Goal: Share content

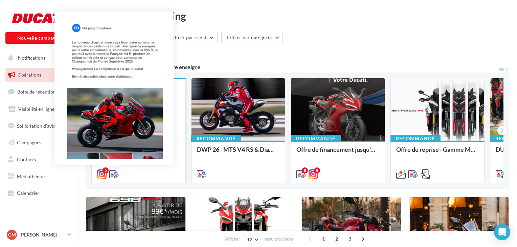
click at [114, 174] on icon at bounding box center [113, 173] width 9 height 9
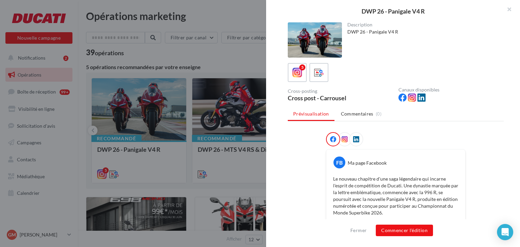
click at [287, 68] on div "Description DWP 26 - Panigale V4 R 5 Cross-posting Cross post - [GEOGRAPHIC_DAT…" at bounding box center [395, 123] width 259 height 203
click at [296, 73] on icon at bounding box center [297, 73] width 10 height 10
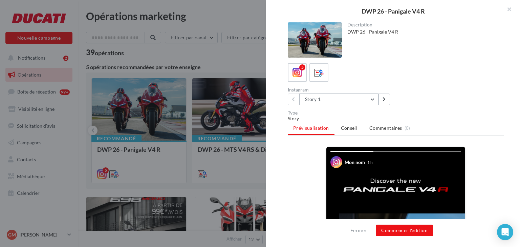
click at [363, 103] on button "Story 1" at bounding box center [338, 99] width 79 height 12
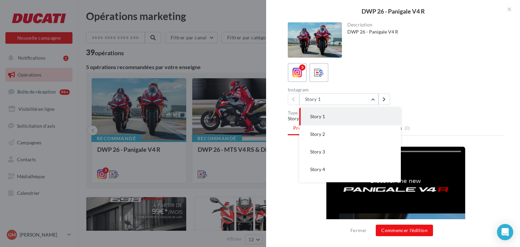
click at [339, 130] on button "Story 2" at bounding box center [350, 134] width 102 height 18
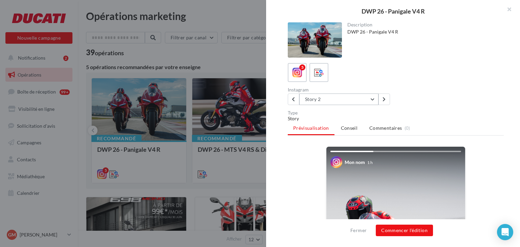
click at [335, 98] on button "Story 2" at bounding box center [338, 99] width 79 height 12
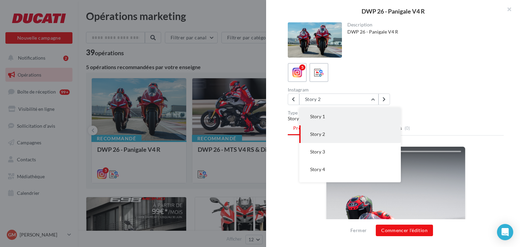
click at [324, 114] on span "Story 1" at bounding box center [317, 116] width 15 height 6
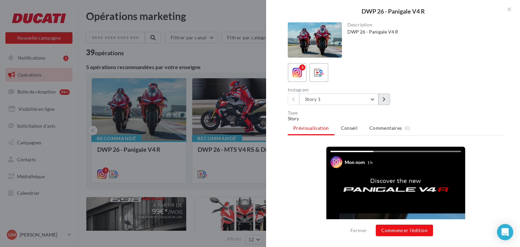
click at [385, 99] on icon at bounding box center [383, 99] width 3 height 5
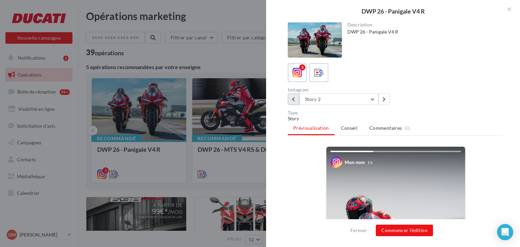
click at [292, 97] on icon at bounding box center [293, 99] width 3 height 5
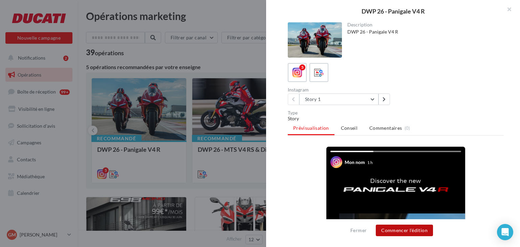
click at [407, 233] on button "Commencer l'édition" at bounding box center [404, 230] width 57 height 12
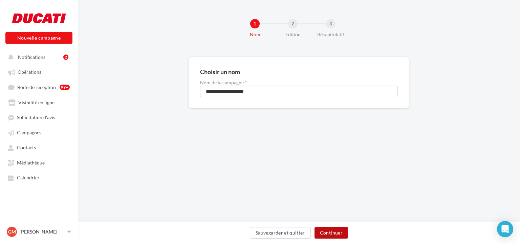
click at [334, 231] on button "Continuer" at bounding box center [331, 233] width 34 height 12
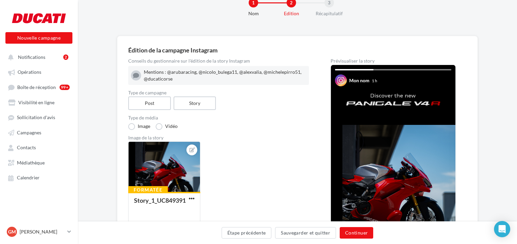
scroll to position [54, 0]
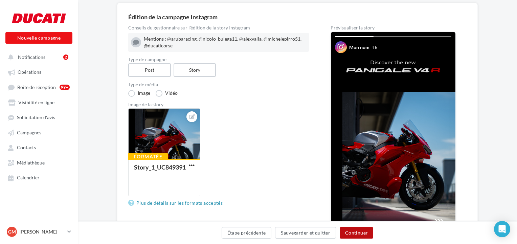
click at [359, 230] on button "Continuer" at bounding box center [357, 233] width 34 height 12
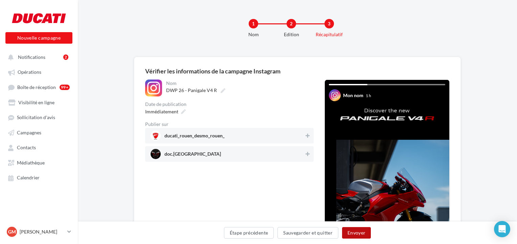
click at [356, 233] on button "Envoyer" at bounding box center [356, 233] width 29 height 12
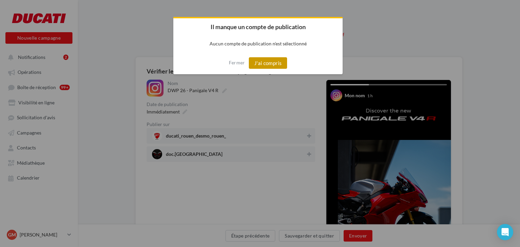
click at [273, 62] on button "J'ai compris" at bounding box center [268, 63] width 39 height 12
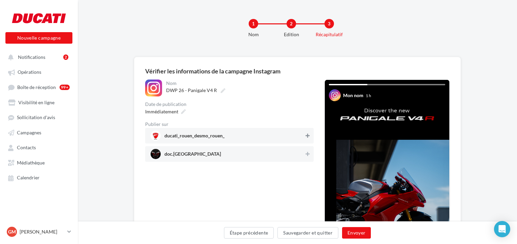
click at [311, 135] on button at bounding box center [307, 136] width 7 height 8
click at [307, 153] on icon at bounding box center [308, 154] width 4 height 5
click at [350, 231] on button "Envoyer" at bounding box center [356, 233] width 29 height 12
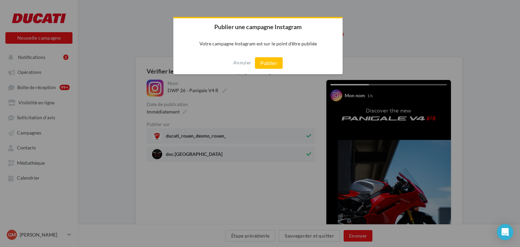
click at [270, 61] on button "Publier" at bounding box center [269, 63] width 28 height 12
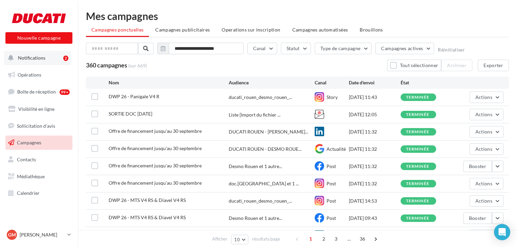
click at [32, 56] on span "Notifications" at bounding box center [31, 58] width 27 height 6
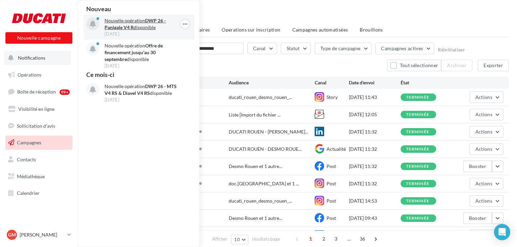
click at [134, 24] on strong "DWP 26 - Panigale V4 R" at bounding box center [135, 24] width 61 height 13
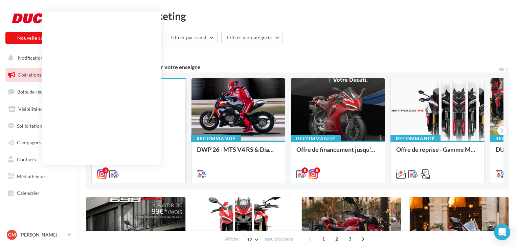
click at [103, 173] on icon at bounding box center [101, 173] width 9 height 9
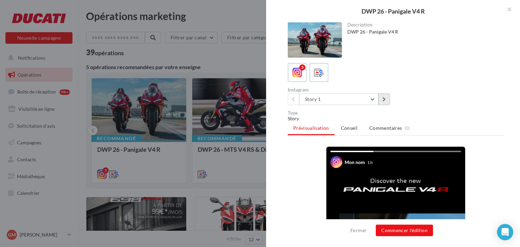
click at [384, 98] on icon at bounding box center [383, 99] width 3 height 5
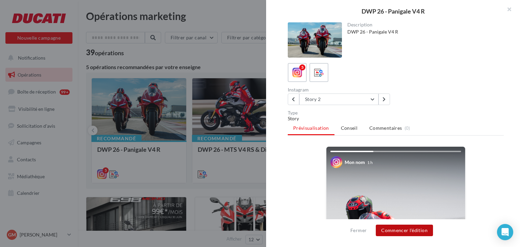
click at [390, 229] on button "Commencer l'édition" at bounding box center [404, 230] width 57 height 12
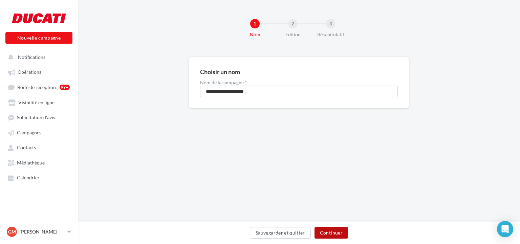
click at [332, 231] on button "Continuer" at bounding box center [331, 233] width 34 height 12
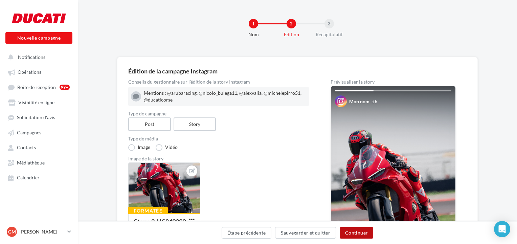
click at [358, 234] on button "Continuer" at bounding box center [357, 233] width 34 height 12
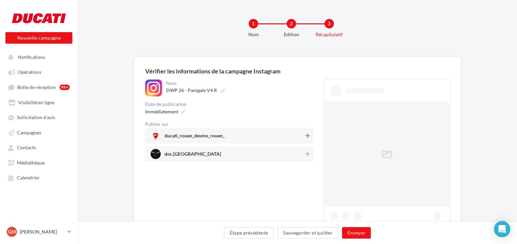
click at [306, 134] on icon at bounding box center [308, 135] width 4 height 5
click at [311, 153] on div "doc.haute.normandie" at bounding box center [229, 154] width 169 height 16
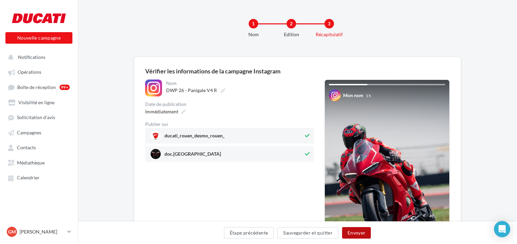
click at [354, 234] on button "Envoyer" at bounding box center [356, 233] width 29 height 12
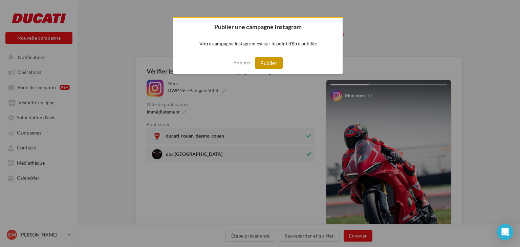
click at [261, 63] on button "Publier" at bounding box center [269, 63] width 28 height 12
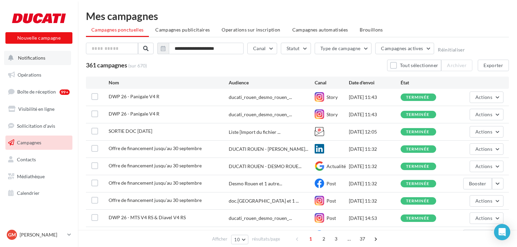
click at [30, 56] on span "Notifications" at bounding box center [31, 58] width 27 height 6
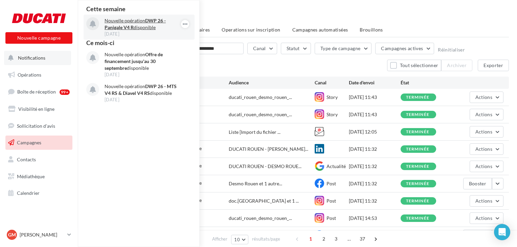
click at [129, 26] on strong "DWP 26 - Panigale V4 R" at bounding box center [135, 24] width 61 height 13
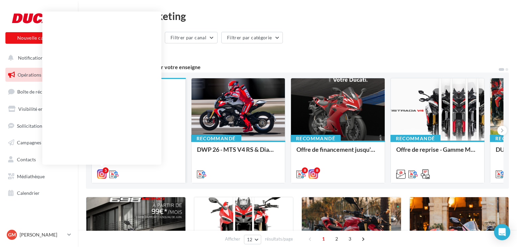
click at [105, 174] on icon at bounding box center [101, 173] width 9 height 9
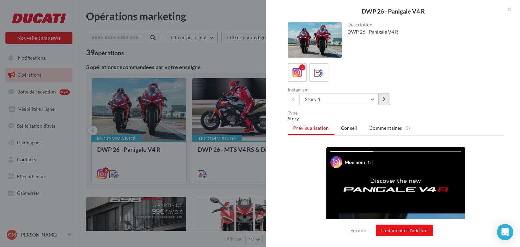
click at [388, 101] on button at bounding box center [384, 99] width 12 height 12
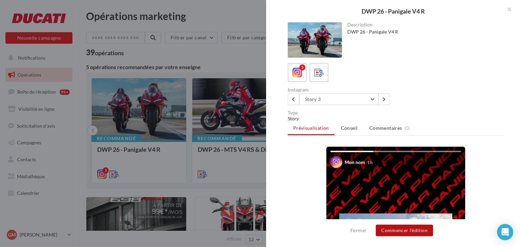
click at [402, 227] on button "Commencer l'édition" at bounding box center [404, 230] width 57 height 12
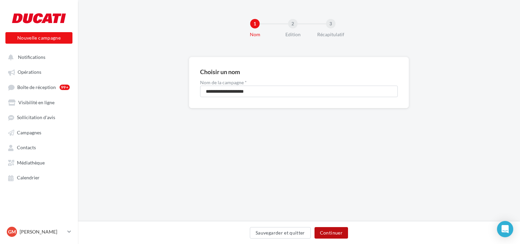
click at [336, 232] on button "Continuer" at bounding box center [331, 233] width 34 height 12
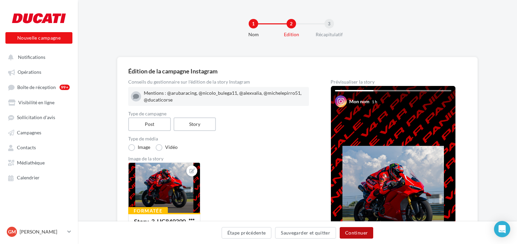
click at [353, 233] on button "Continuer" at bounding box center [357, 233] width 34 height 12
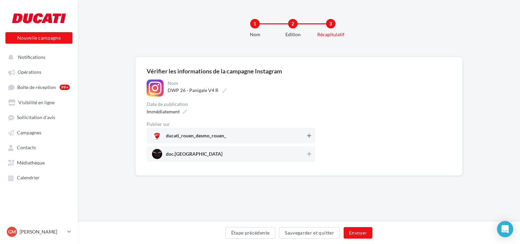
click at [305, 136] on span "ducati_rouen_desmo_rouen_" at bounding box center [229, 136] width 154 height 10
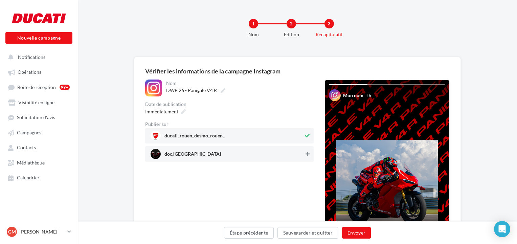
click at [307, 153] on icon at bounding box center [308, 154] width 4 height 5
click at [354, 229] on button "Envoyer" at bounding box center [356, 233] width 29 height 12
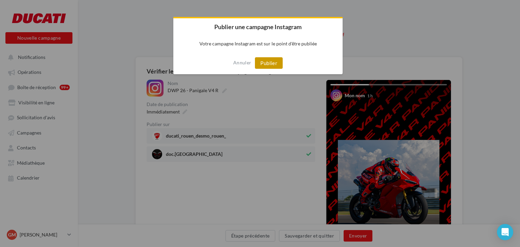
click at [272, 63] on button "Publier" at bounding box center [269, 63] width 28 height 12
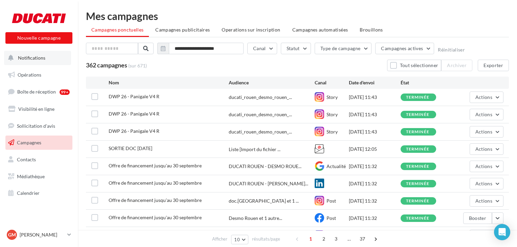
click at [23, 61] on button "Notifications" at bounding box center [37, 58] width 67 height 14
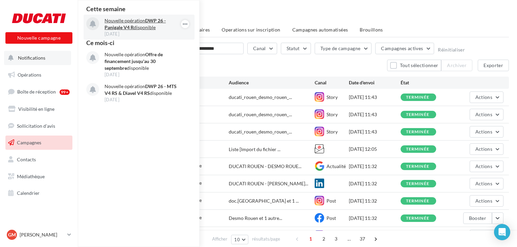
click at [131, 24] on strong "DWP 26 - Panigale V4 R" at bounding box center [135, 24] width 61 height 13
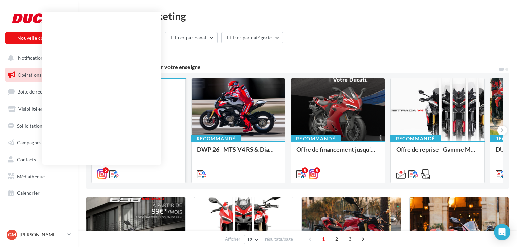
click at [102, 176] on icon at bounding box center [101, 173] width 9 height 9
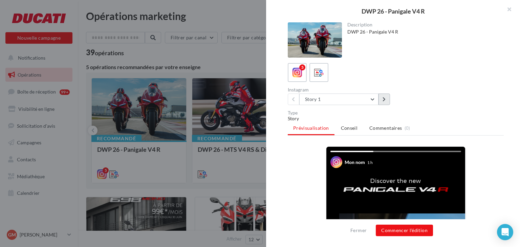
click at [386, 102] on button at bounding box center [384, 99] width 12 height 12
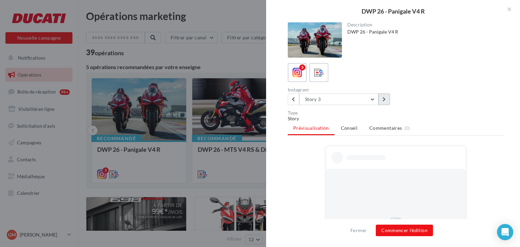
click at [386, 102] on button at bounding box center [384, 99] width 12 height 12
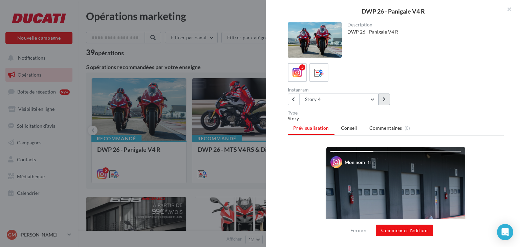
click at [383, 100] on icon at bounding box center [383, 99] width 3 height 5
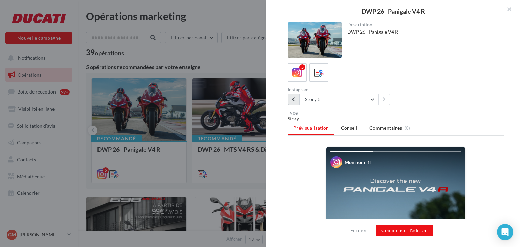
click at [291, 99] on button at bounding box center [294, 99] width 12 height 12
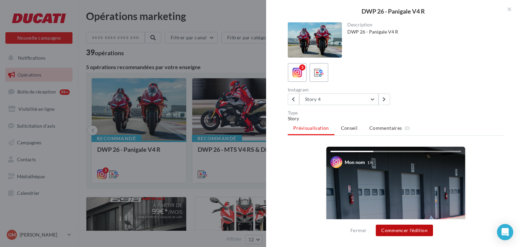
click at [399, 230] on button "Commencer l'édition" at bounding box center [404, 230] width 57 height 12
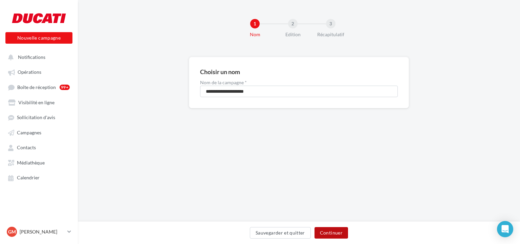
click at [331, 234] on button "Continuer" at bounding box center [331, 233] width 34 height 12
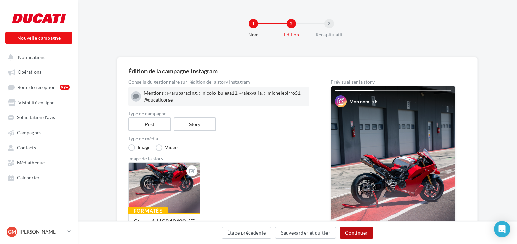
click at [354, 234] on button "Continuer" at bounding box center [357, 233] width 34 height 12
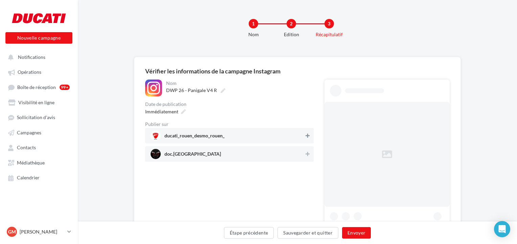
click at [308, 134] on icon at bounding box center [308, 135] width 4 height 5
click at [307, 149] on div "doc.haute.normandie" at bounding box center [231, 154] width 169 height 16
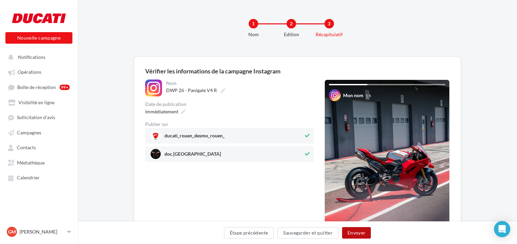
click at [354, 234] on button "Envoyer" at bounding box center [356, 233] width 29 height 12
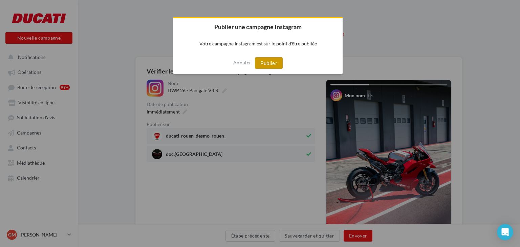
click at [280, 65] on button "Publier" at bounding box center [269, 63] width 28 height 12
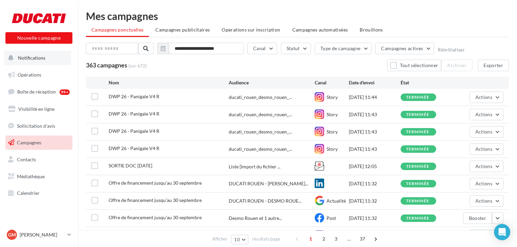
click at [27, 55] on span "Notifications" at bounding box center [31, 58] width 27 height 6
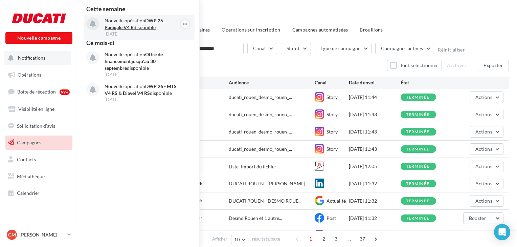
click at [133, 24] on p "Nouvelle opération DWP 26 - Panigale V4 R disponible" at bounding box center [144, 24] width 79 height 14
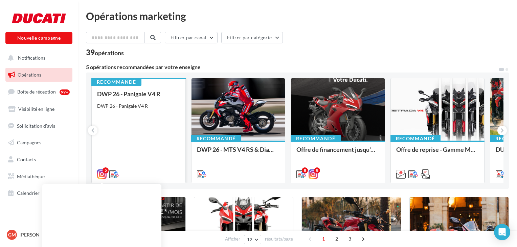
click at [103, 172] on icon at bounding box center [101, 173] width 9 height 9
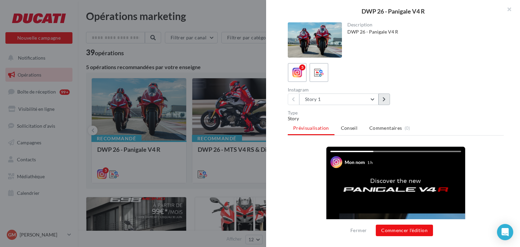
click at [387, 97] on button at bounding box center [384, 99] width 12 height 12
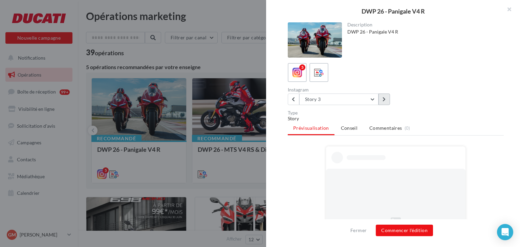
click at [387, 97] on button at bounding box center [384, 99] width 12 height 12
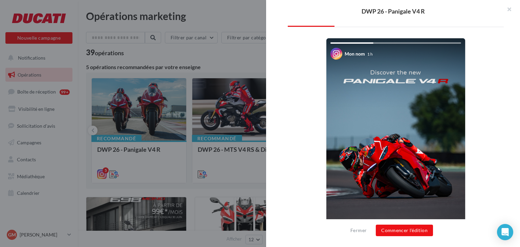
scroll to position [54, 0]
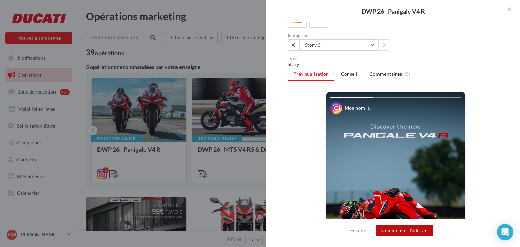
click at [396, 233] on button "Commencer l'édition" at bounding box center [404, 230] width 57 height 12
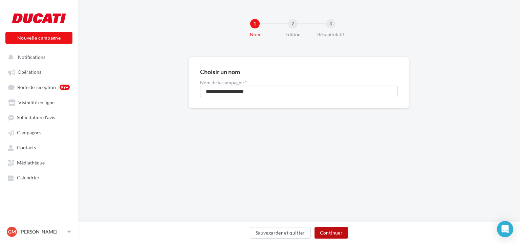
click at [334, 233] on button "Continuer" at bounding box center [331, 233] width 34 height 12
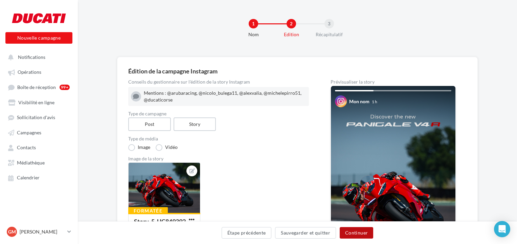
click at [358, 235] on button "Continuer" at bounding box center [357, 233] width 34 height 12
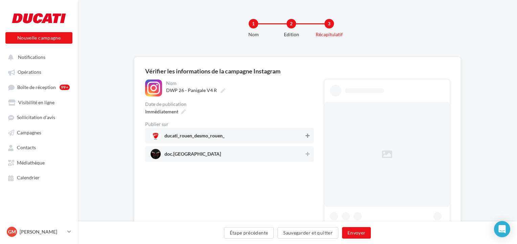
click at [307, 138] on icon at bounding box center [308, 135] width 4 height 5
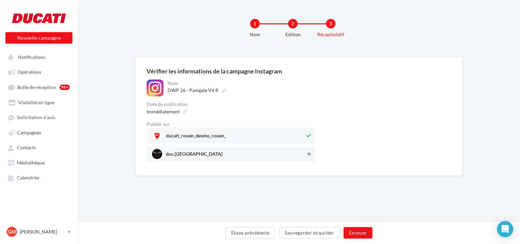
click at [310, 155] on button at bounding box center [309, 154] width 7 height 8
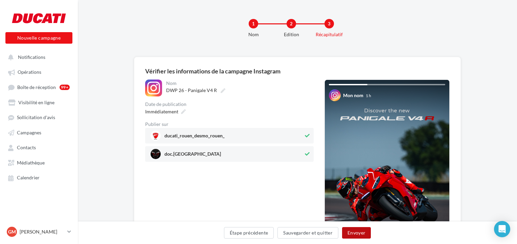
click at [353, 230] on button "Envoyer" at bounding box center [356, 233] width 29 height 12
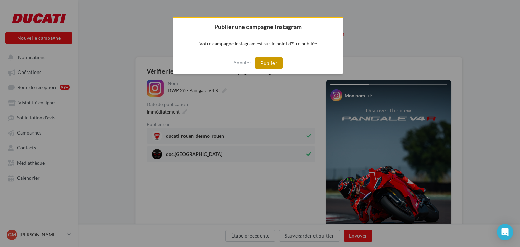
click at [265, 65] on button "Publier" at bounding box center [269, 63] width 28 height 12
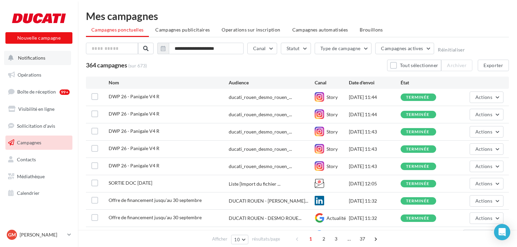
click at [34, 55] on span "Notifications" at bounding box center [31, 58] width 27 height 6
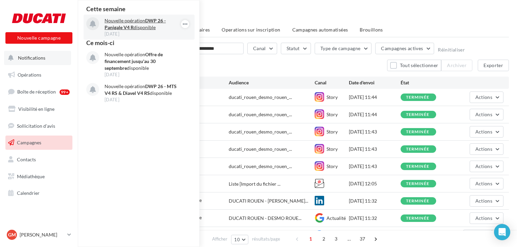
click at [143, 21] on p "Nouvelle opération DWP 26 - Panigale V4 R disponible" at bounding box center [144, 24] width 79 height 14
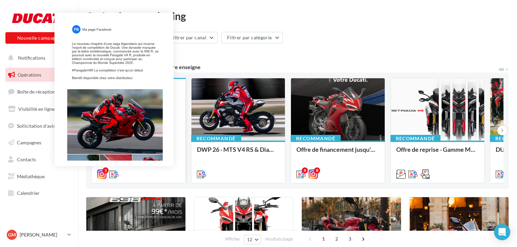
click at [114, 173] on icon at bounding box center [113, 173] width 9 height 9
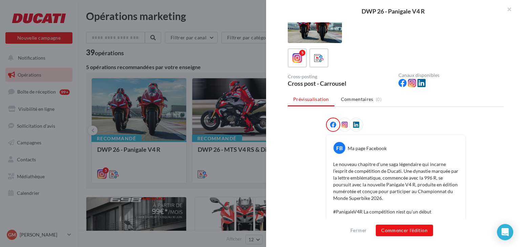
scroll to position [27, 0]
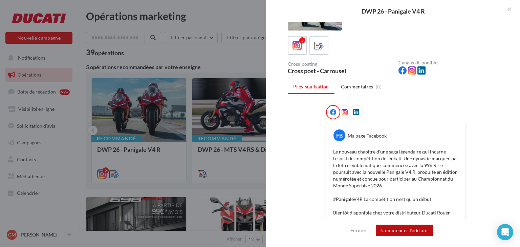
click at [407, 233] on button "Commencer l'édition" at bounding box center [404, 230] width 57 height 12
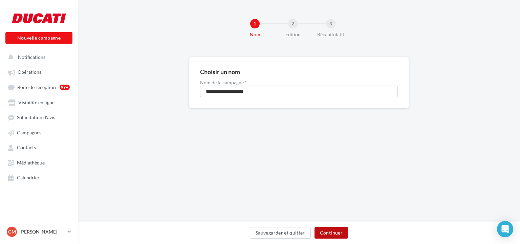
click at [325, 227] on button "Continuer" at bounding box center [331, 233] width 34 height 12
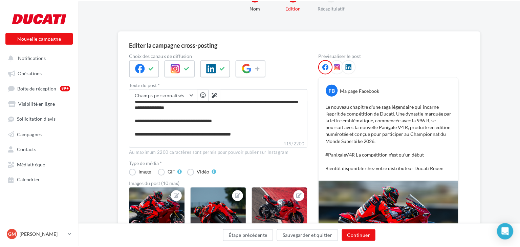
scroll to position [27, 0]
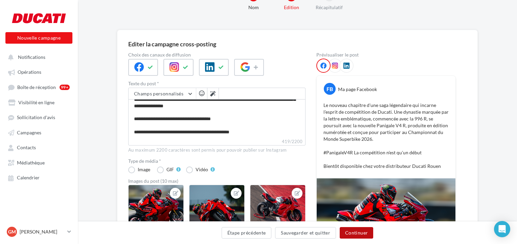
click at [349, 235] on button "Continuer" at bounding box center [357, 233] width 34 height 12
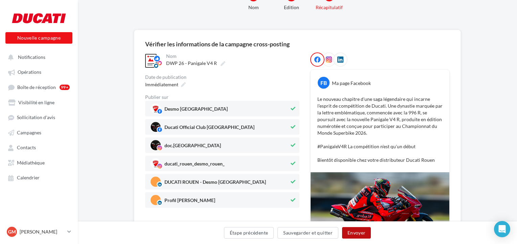
click at [356, 235] on button "Envoyer" at bounding box center [356, 233] width 29 height 12
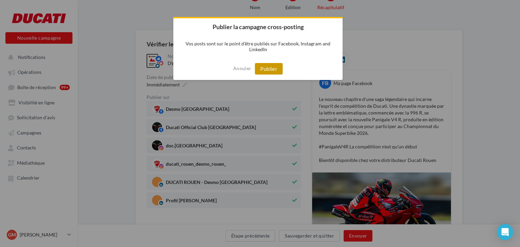
click at [277, 72] on button "Publier" at bounding box center [269, 69] width 28 height 12
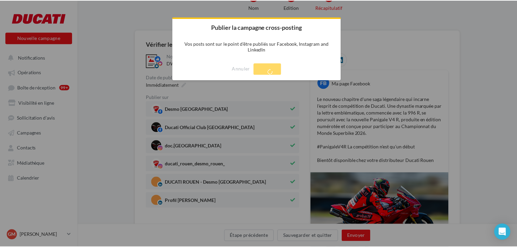
scroll to position [11, 0]
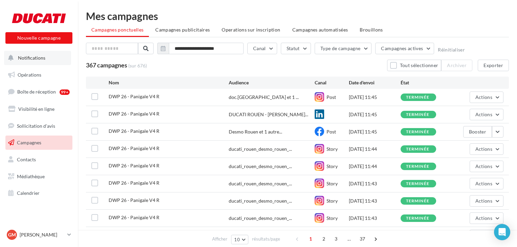
click at [25, 58] on span "Notifications" at bounding box center [31, 58] width 27 height 6
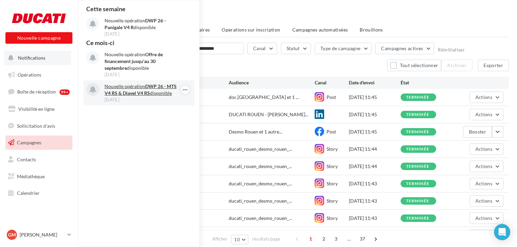
click at [147, 91] on p "Nouvelle opération DWP 26 - MTS V4 RS & Diavel V4 RS disponible" at bounding box center [144, 90] width 79 height 14
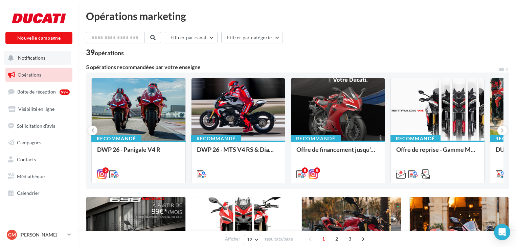
click at [35, 57] on span "Notifications" at bounding box center [31, 58] width 27 height 6
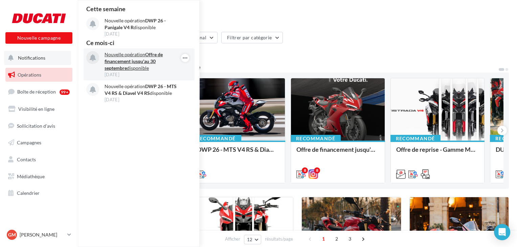
click at [147, 66] on p "Nouvelle opération Offre de financement jusqu'au [DATE] disponible" at bounding box center [144, 61] width 79 height 20
click at [148, 61] on strong "Offre de financement jusqu'au 30 septembre" at bounding box center [134, 60] width 58 height 19
click at [156, 55] on strong "Offre de financement jusqu'au 30 septembre" at bounding box center [134, 60] width 58 height 19
click at [153, 56] on strong "Offre de financement jusqu'au 30 septembre" at bounding box center [134, 60] width 58 height 19
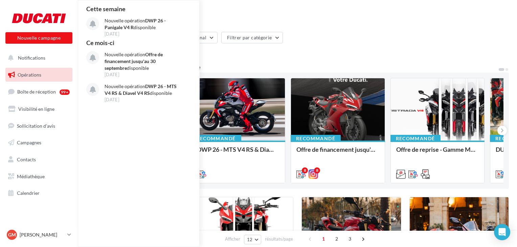
click at [362, 38] on div "Filtrer par canal Filtrer par catégorie" at bounding box center [297, 39] width 423 height 14
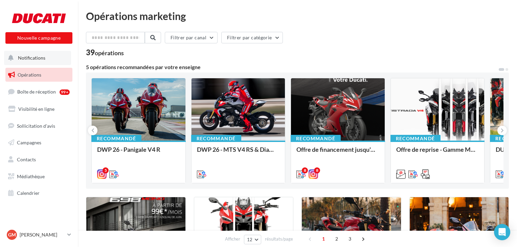
click at [31, 55] on span "Notifications" at bounding box center [31, 58] width 27 height 6
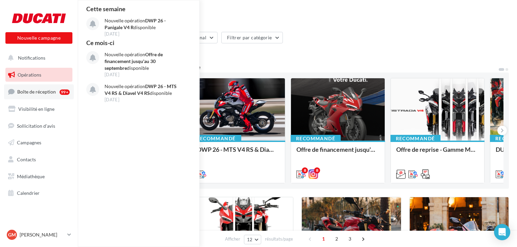
click at [32, 92] on span "Boîte de réception" at bounding box center [36, 92] width 39 height 6
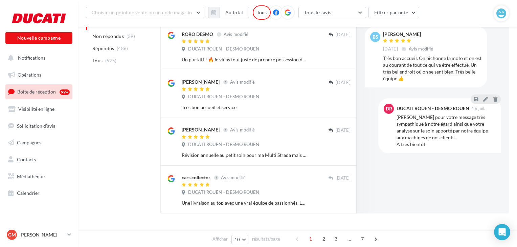
scroll to position [382, 0]
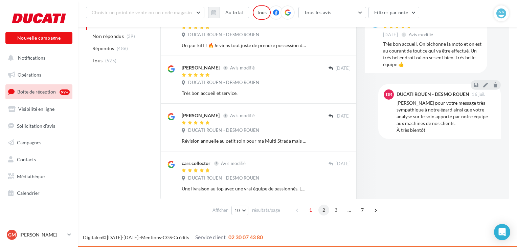
click at [322, 210] on span "2" at bounding box center [323, 209] width 11 height 11
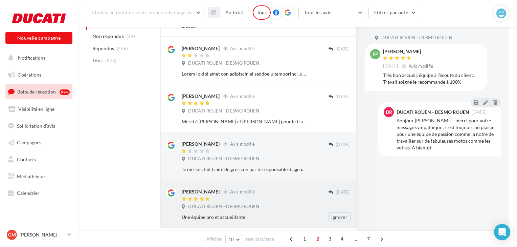
scroll to position [355, 0]
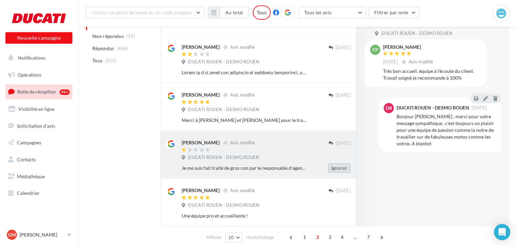
click at [337, 168] on button "Ignorer" at bounding box center [339, 167] width 22 height 9
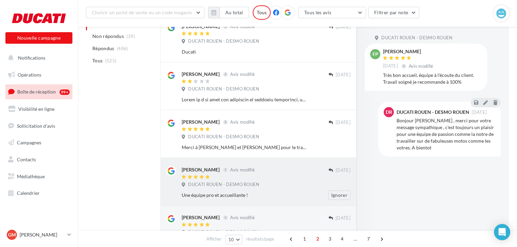
scroll to position [301, 0]
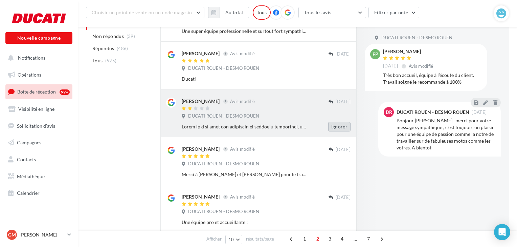
click at [335, 125] on button "Ignorer" at bounding box center [339, 126] width 22 height 9
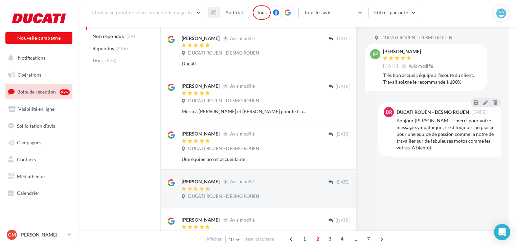
scroll to position [363, 0]
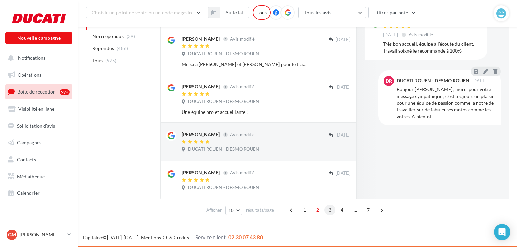
click at [328, 208] on span "3" at bounding box center [330, 209] width 11 height 11
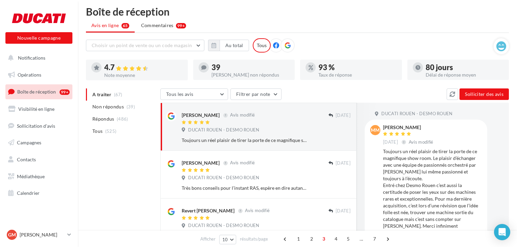
scroll to position [3, 0]
